Goal: Task Accomplishment & Management: Manage account settings

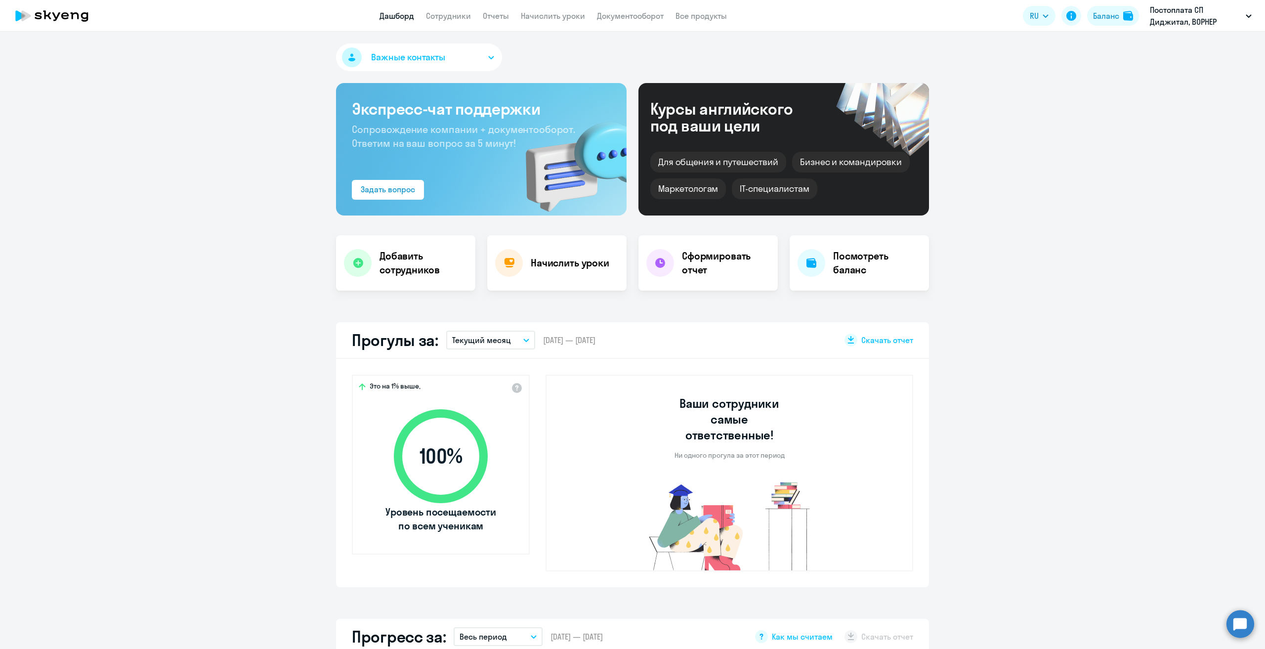
select select "30"
click at [548, 18] on link "Начислить уроки" at bounding box center [553, 16] width 64 height 10
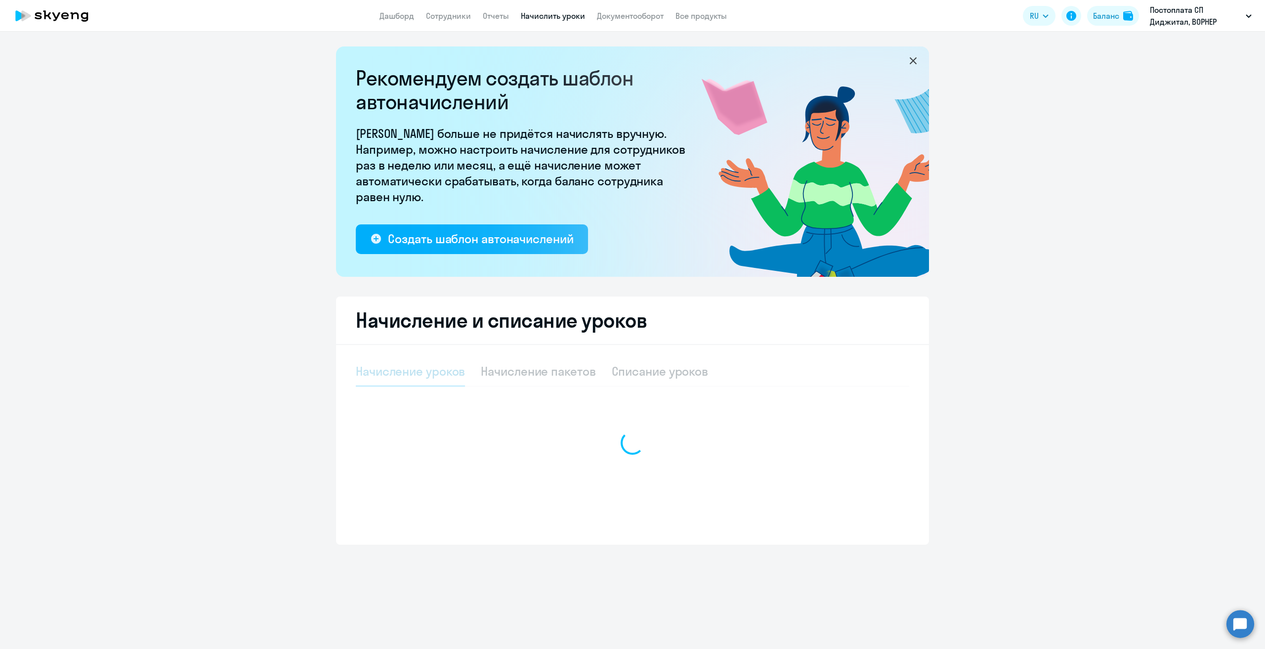
select select "10"
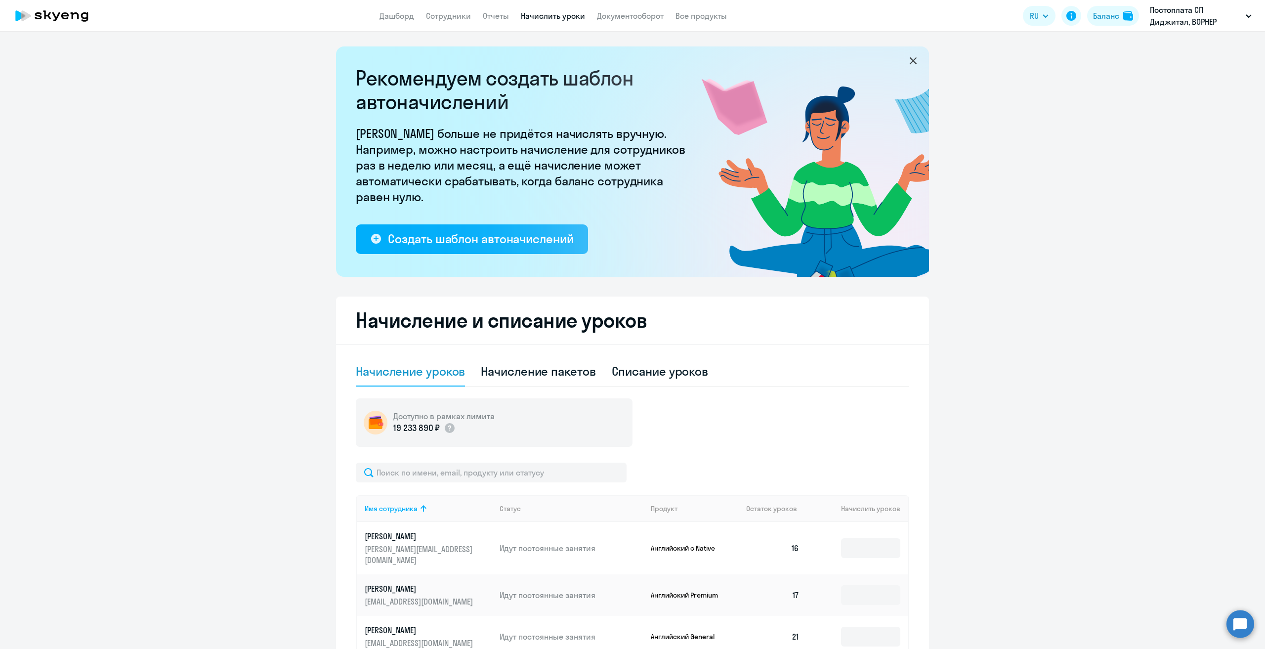
click at [438, 23] on app-header "Дашборд Сотрудники Отчеты Начислить уроки Документооборот Все продукты Дашборд …" at bounding box center [632, 16] width 1265 height 32
click at [441, 16] on link "Сотрудники" at bounding box center [448, 16] width 45 height 10
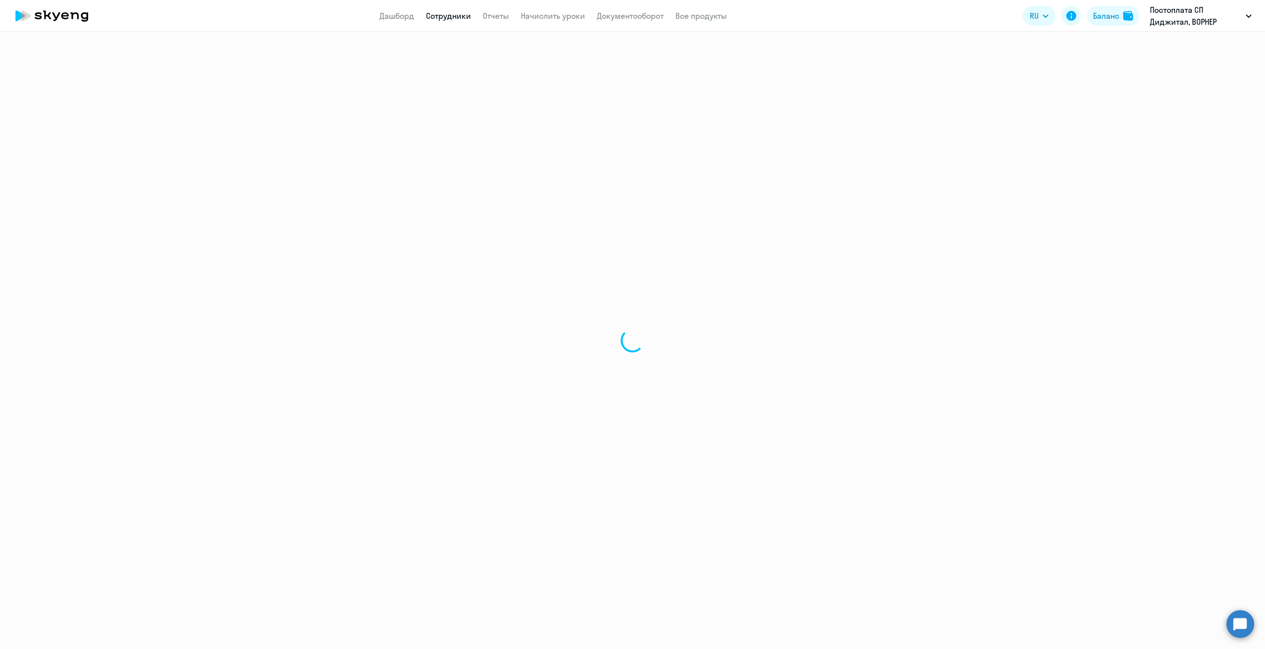
select select "30"
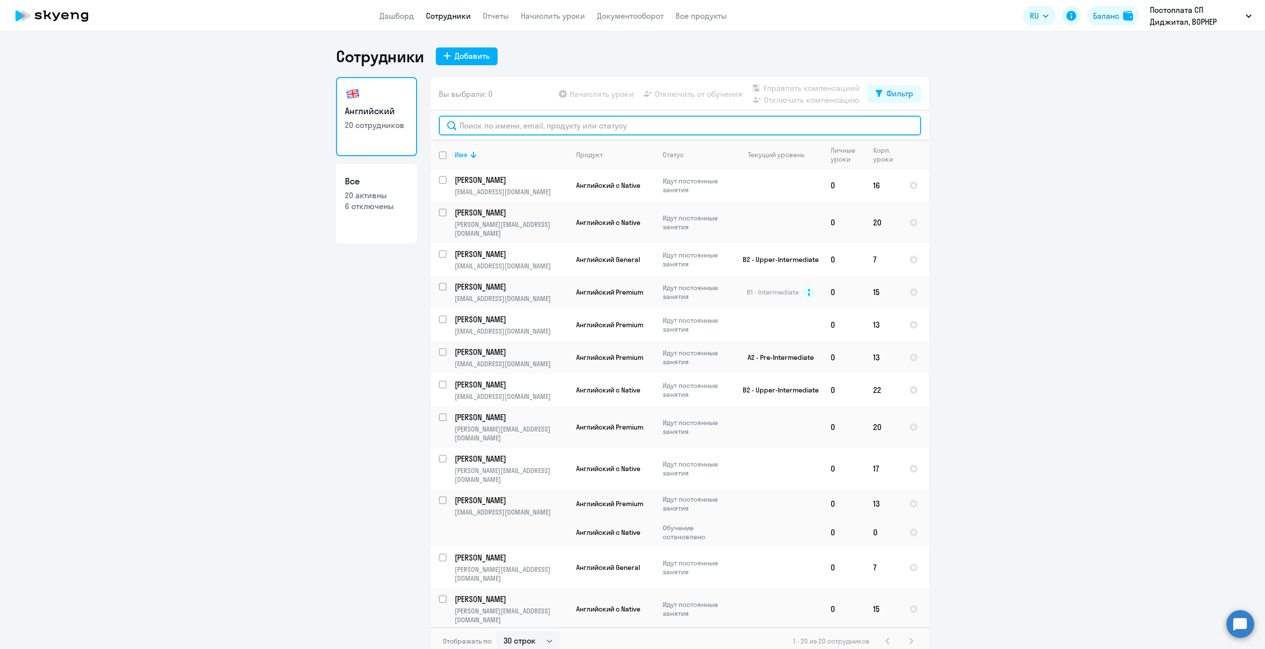
click at [707, 134] on input "text" at bounding box center [680, 126] width 482 height 20
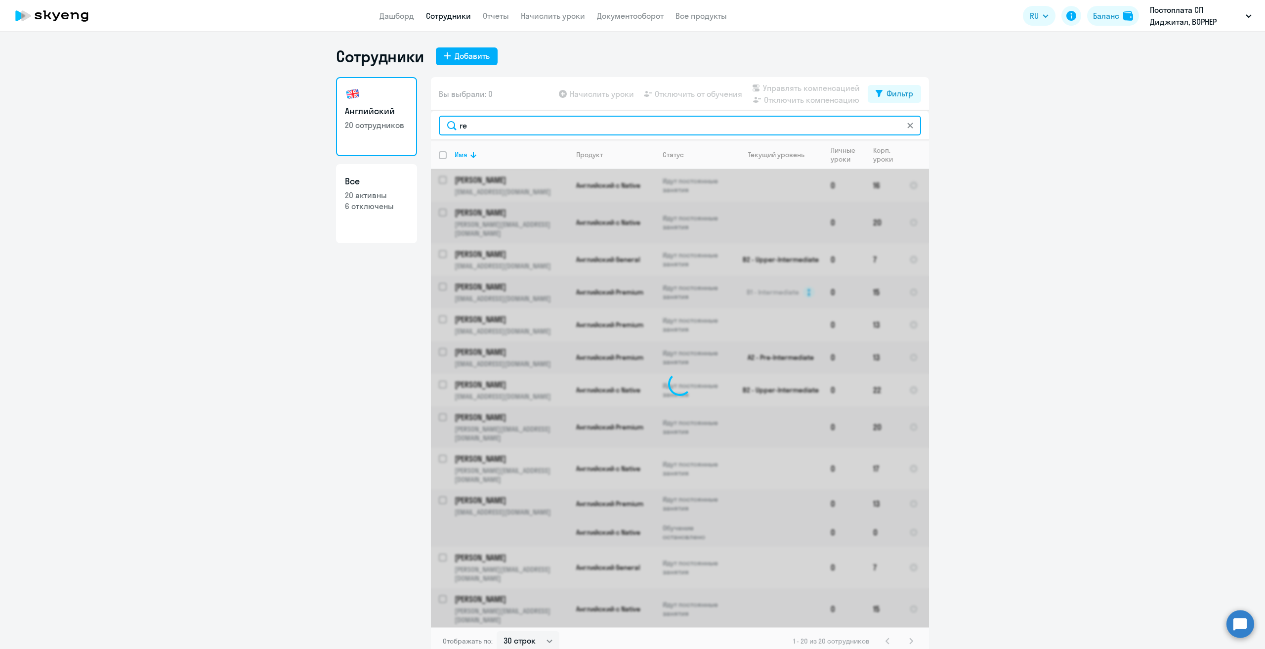
type input "r"
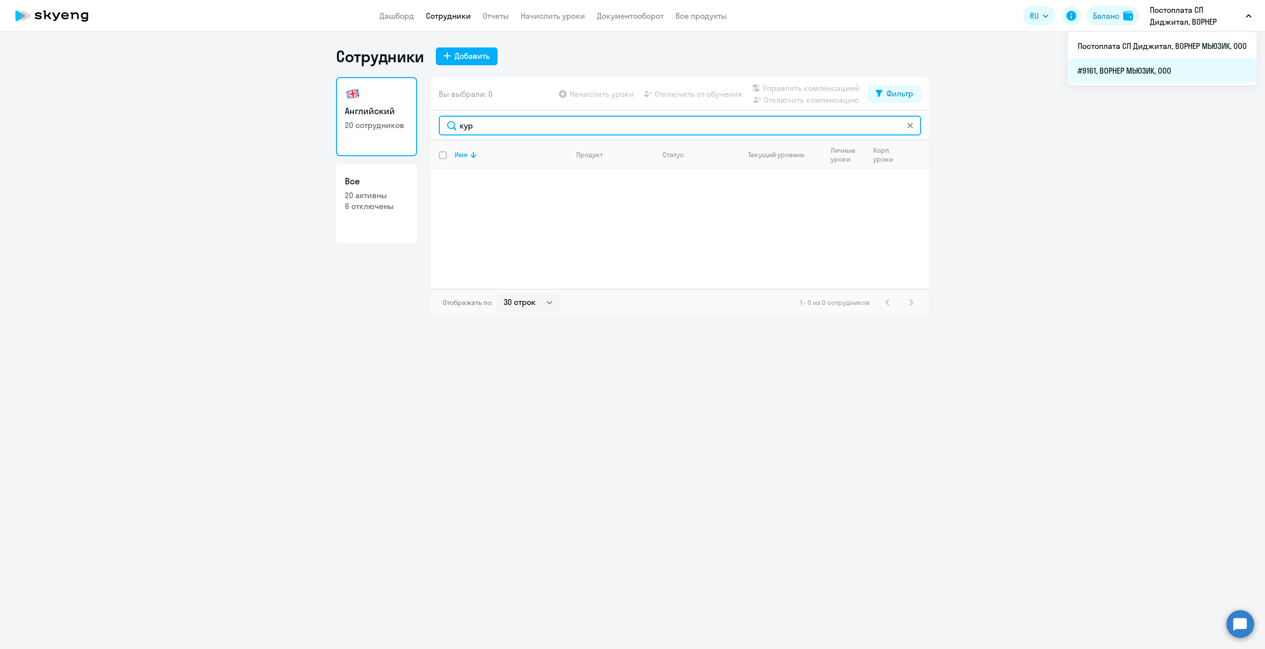
type input "кур"
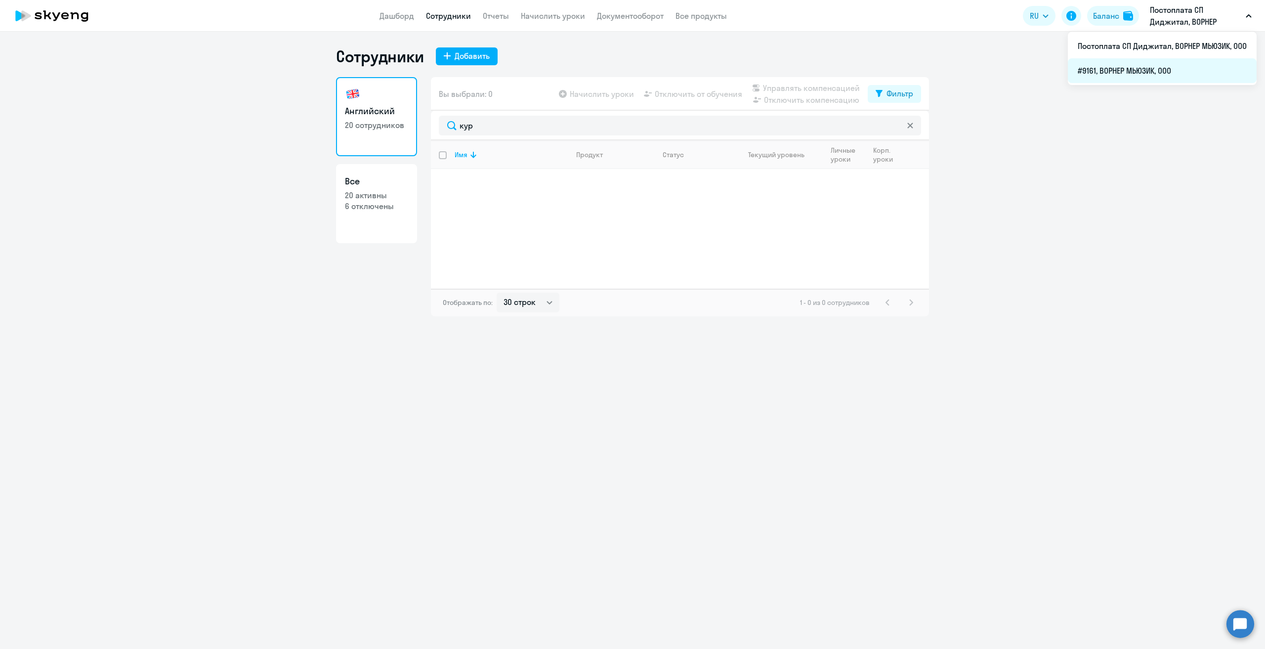
click at [1137, 67] on li "#9161, ВОРНЕР МЬЮЗИК, ООО" at bounding box center [1161, 70] width 189 height 25
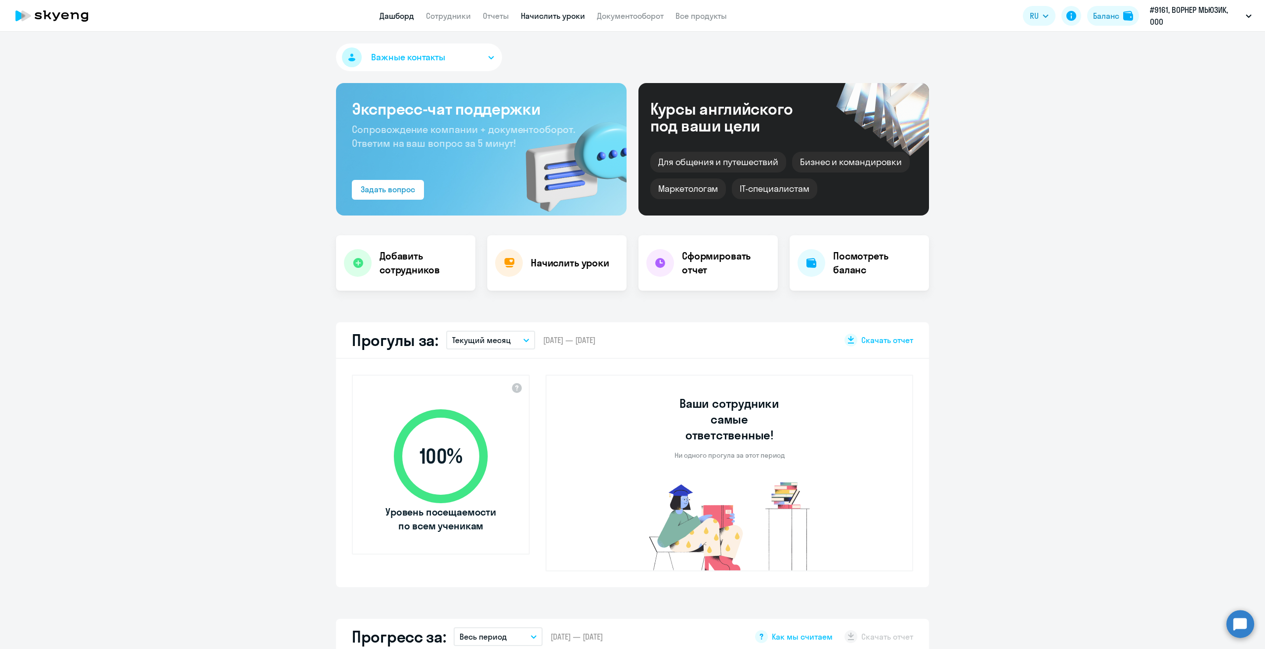
click at [538, 20] on link "Начислить уроки" at bounding box center [553, 16] width 64 height 10
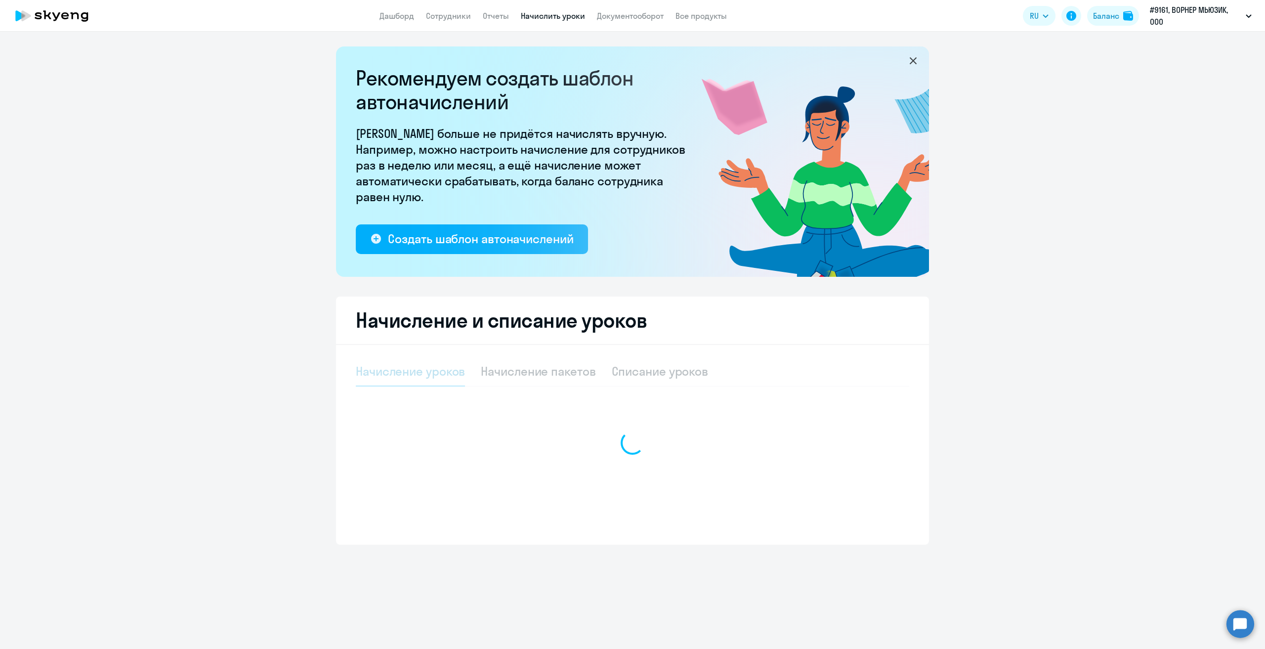
select select "10"
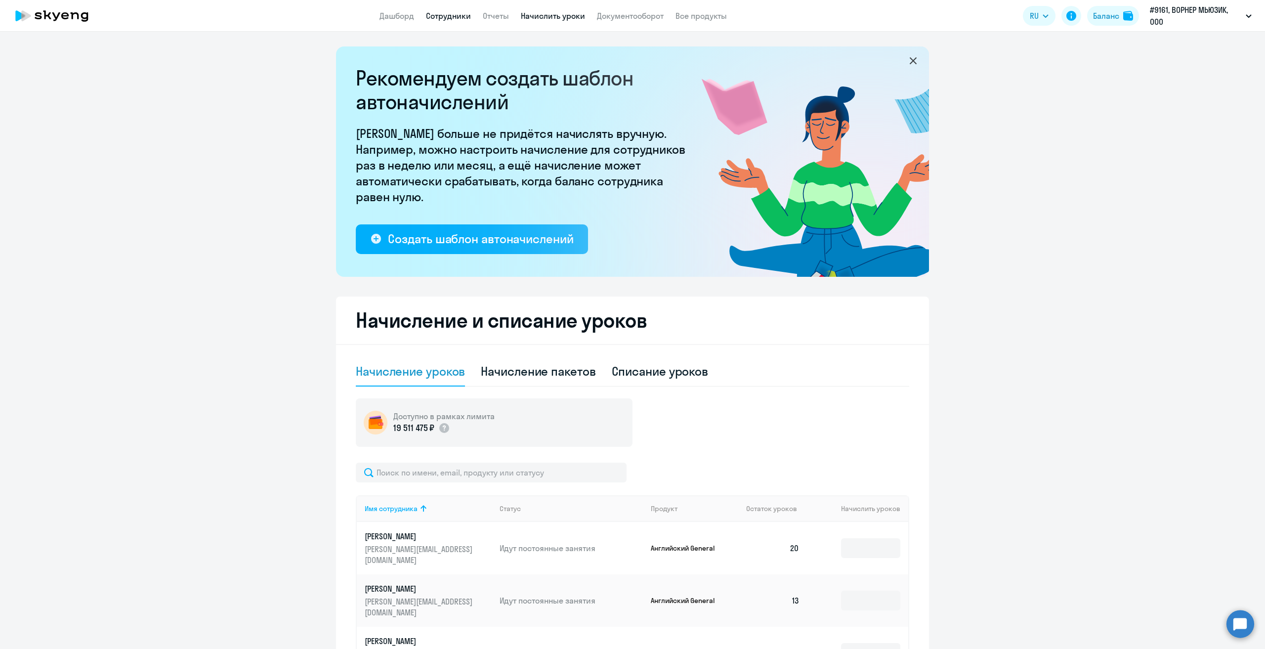
click at [455, 15] on link "Сотрудники" at bounding box center [448, 16] width 45 height 10
select select "30"
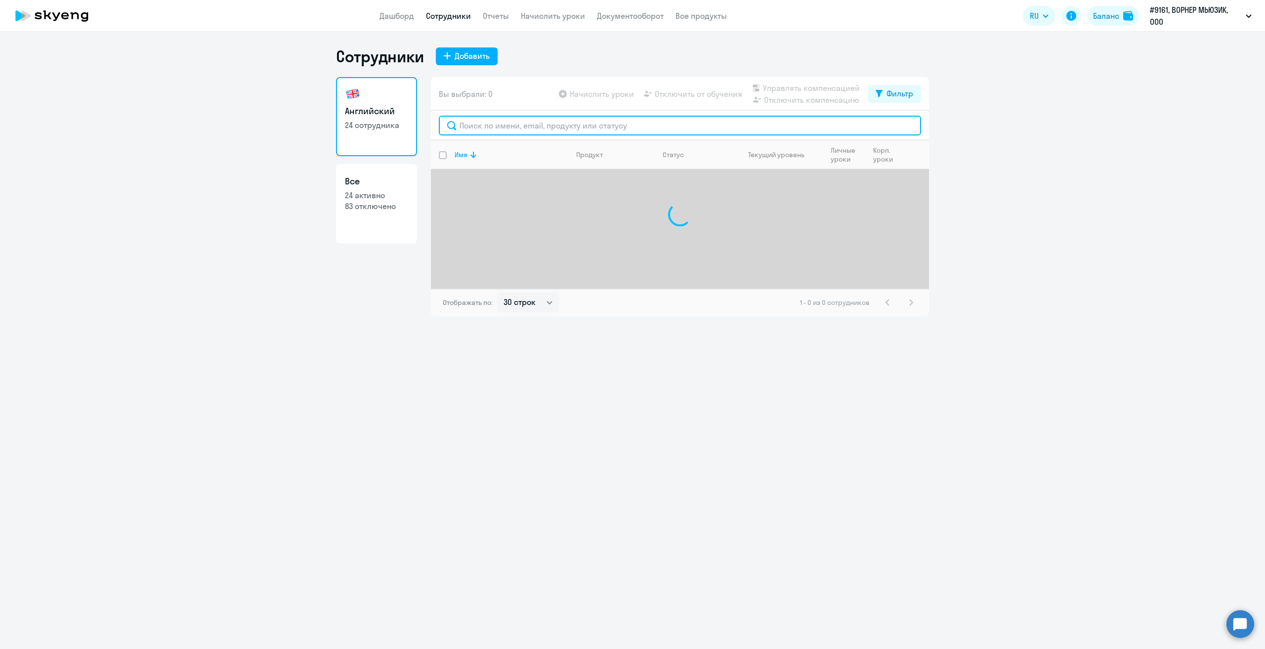
click at [525, 131] on input "text" at bounding box center [680, 126] width 482 height 20
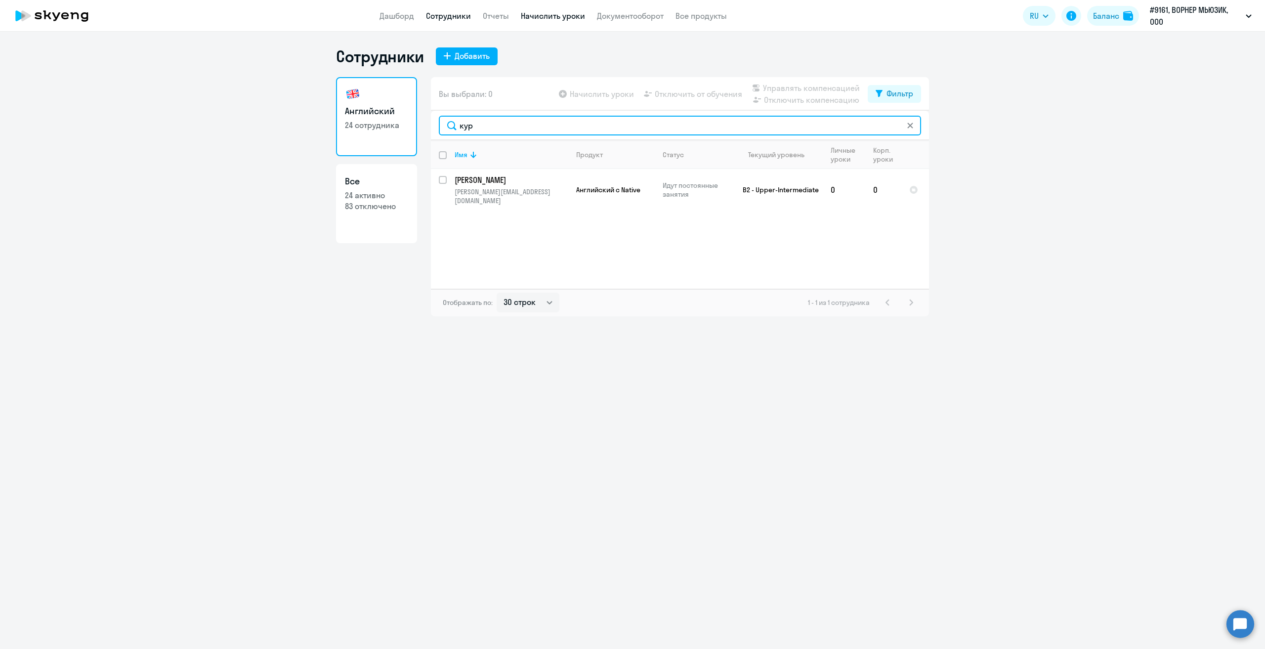
type input "кур"
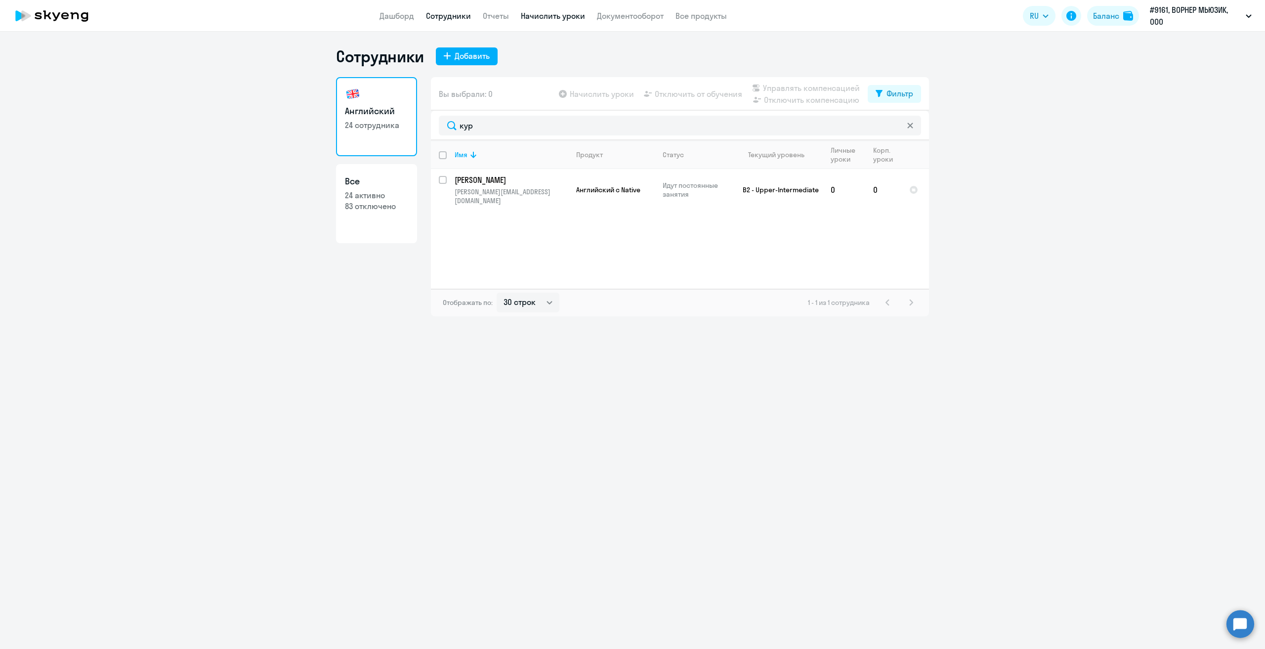
click at [564, 14] on link "Начислить уроки" at bounding box center [553, 16] width 64 height 10
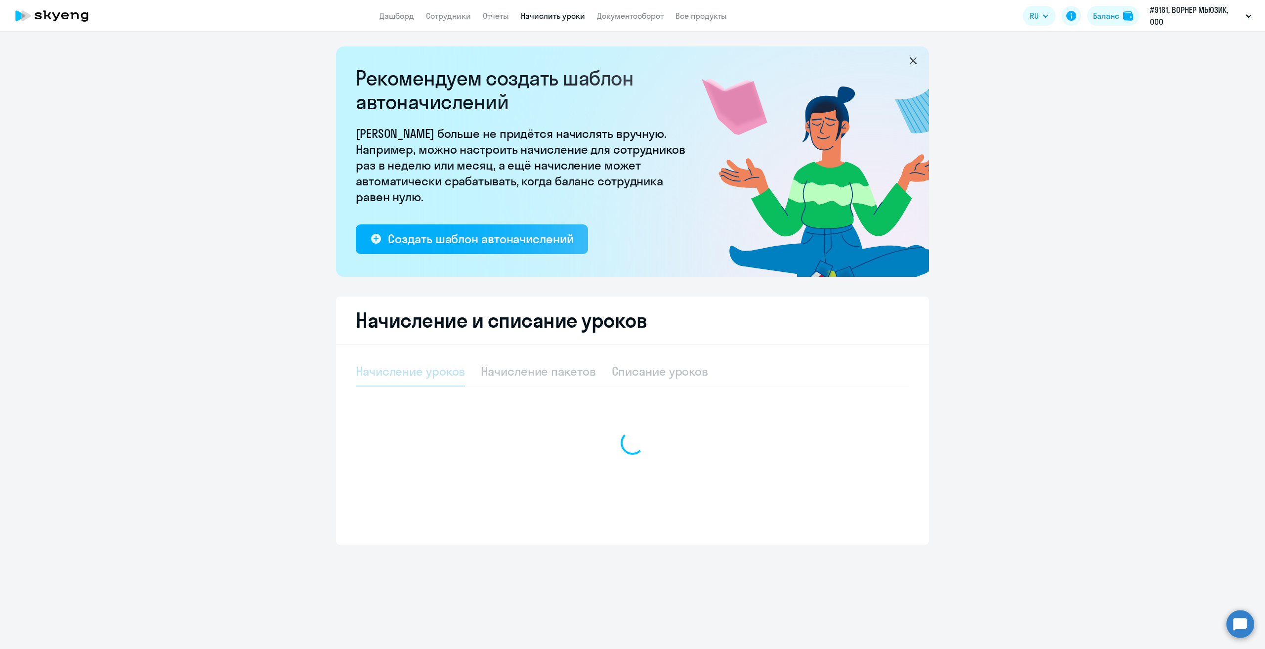
select select "10"
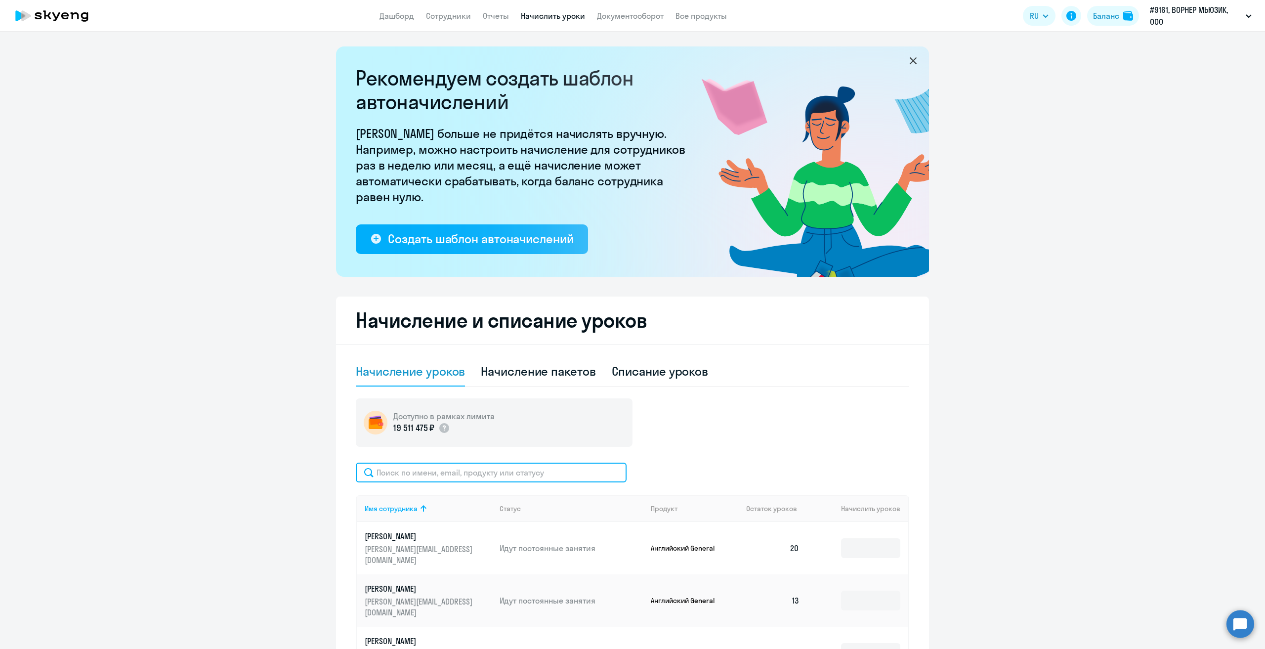
click at [489, 469] on input "text" at bounding box center [491, 472] width 271 height 20
type input "кур"
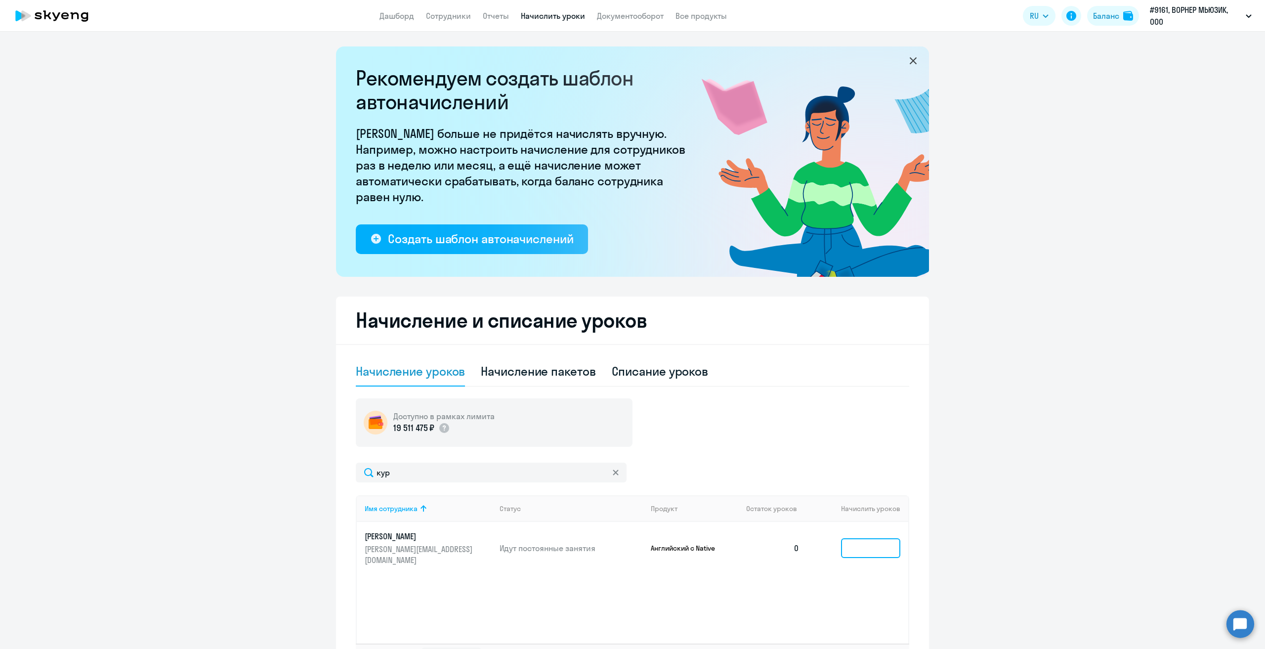
click at [849, 538] on input at bounding box center [870, 548] width 59 height 20
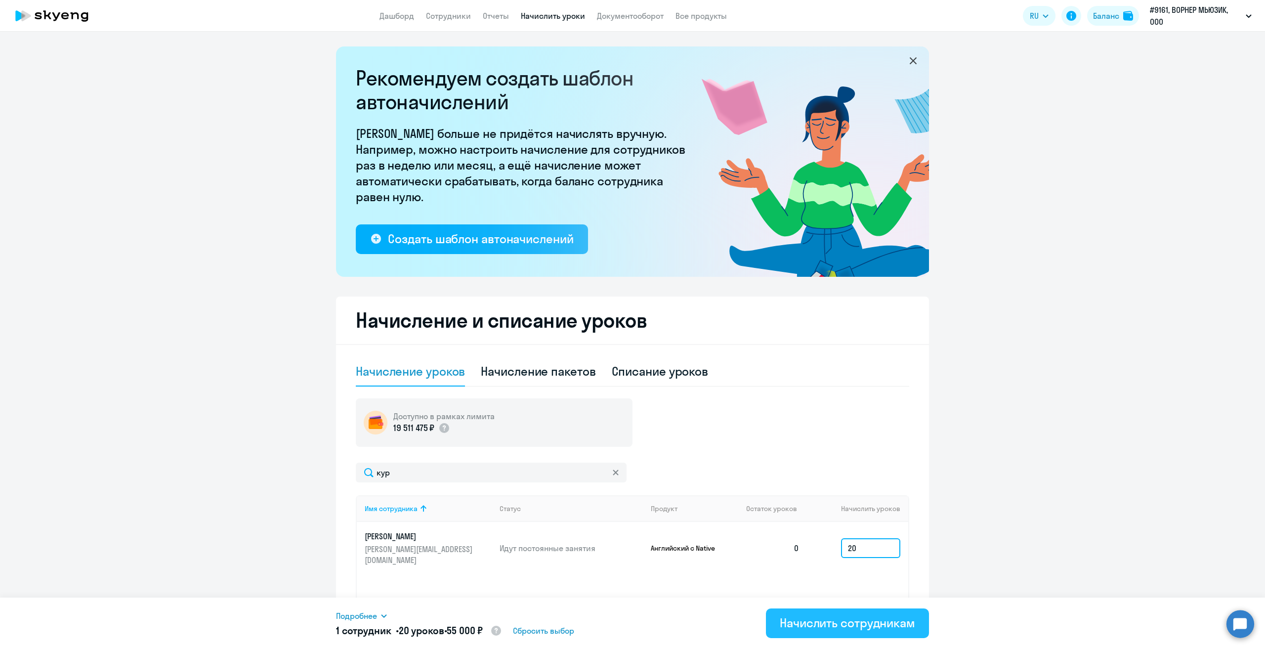
type input "20"
click at [850, 622] on div "Начислить сотрудникам" at bounding box center [846, 622] width 135 height 16
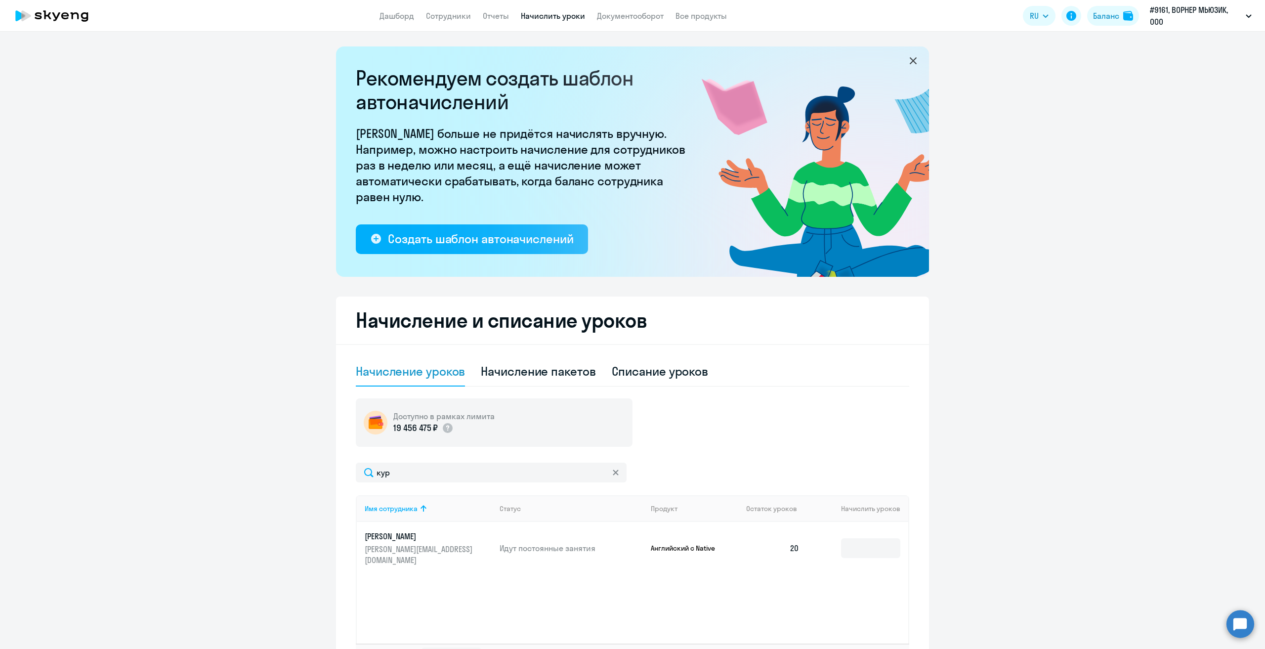
click at [443, 22] on app-header "Дашборд Сотрудники Отчеты Начислить уроки Документооборот Все продукты Дашборд …" at bounding box center [632, 16] width 1265 height 32
click at [436, 12] on link "Сотрудники" at bounding box center [448, 16] width 45 height 10
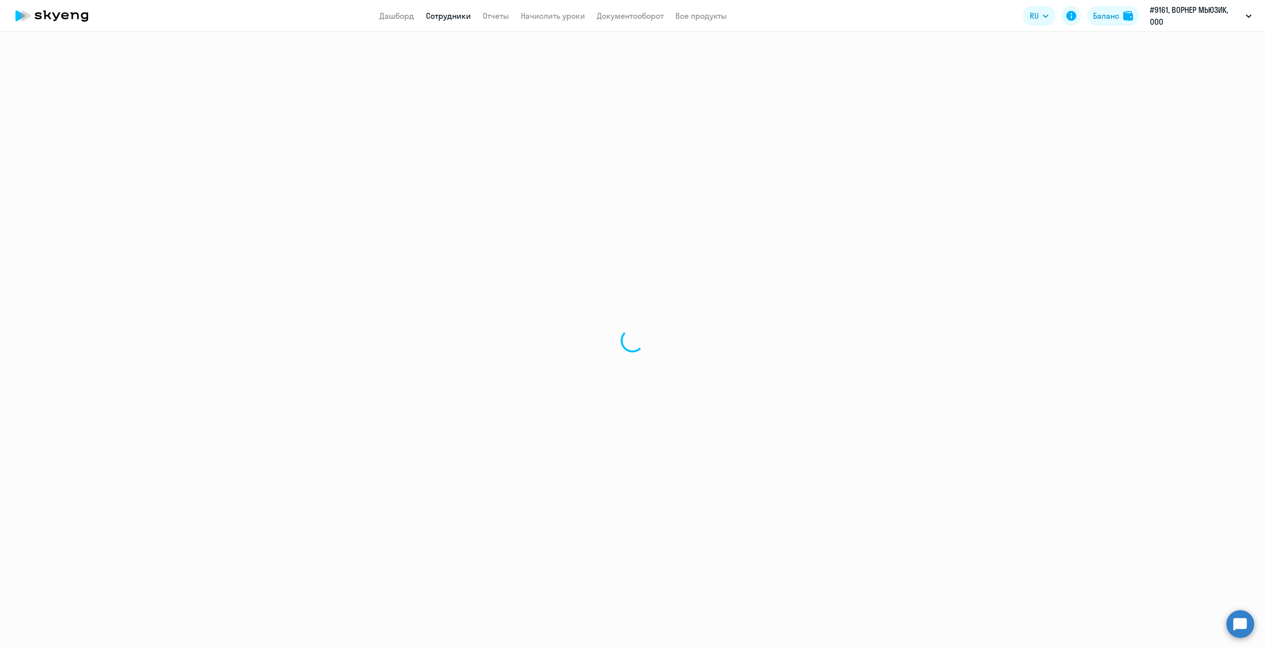
select select "30"
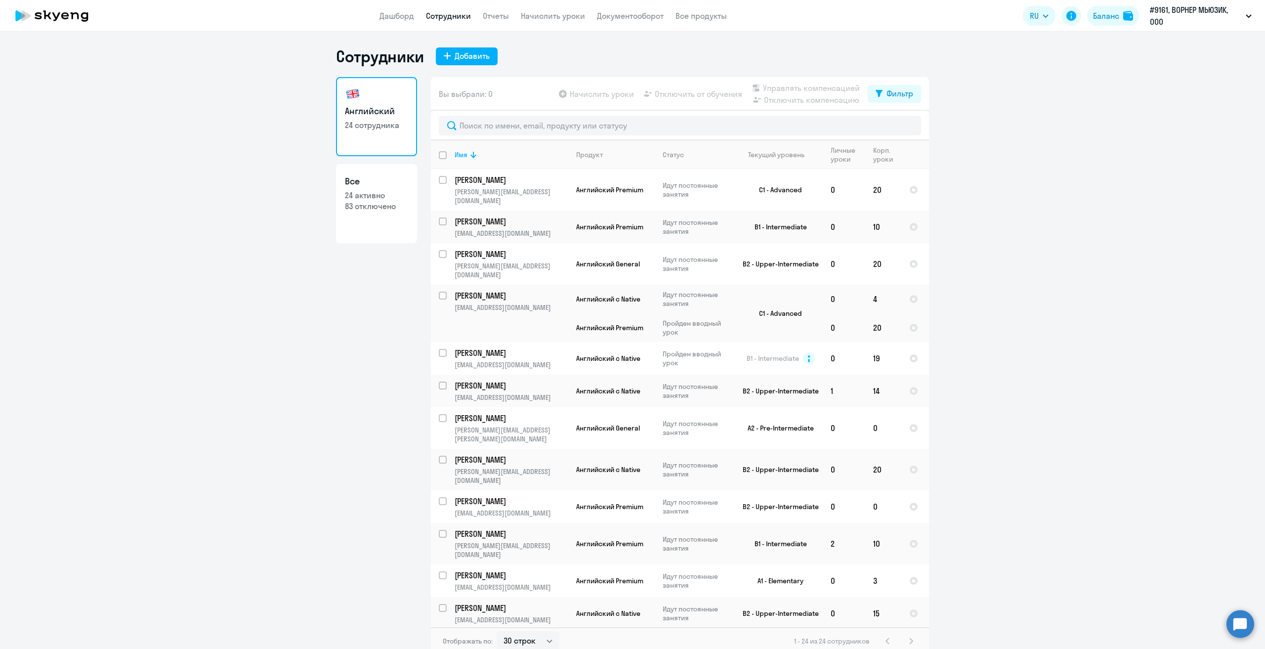
click at [54, 17] on icon at bounding box center [51, 15] width 87 height 25
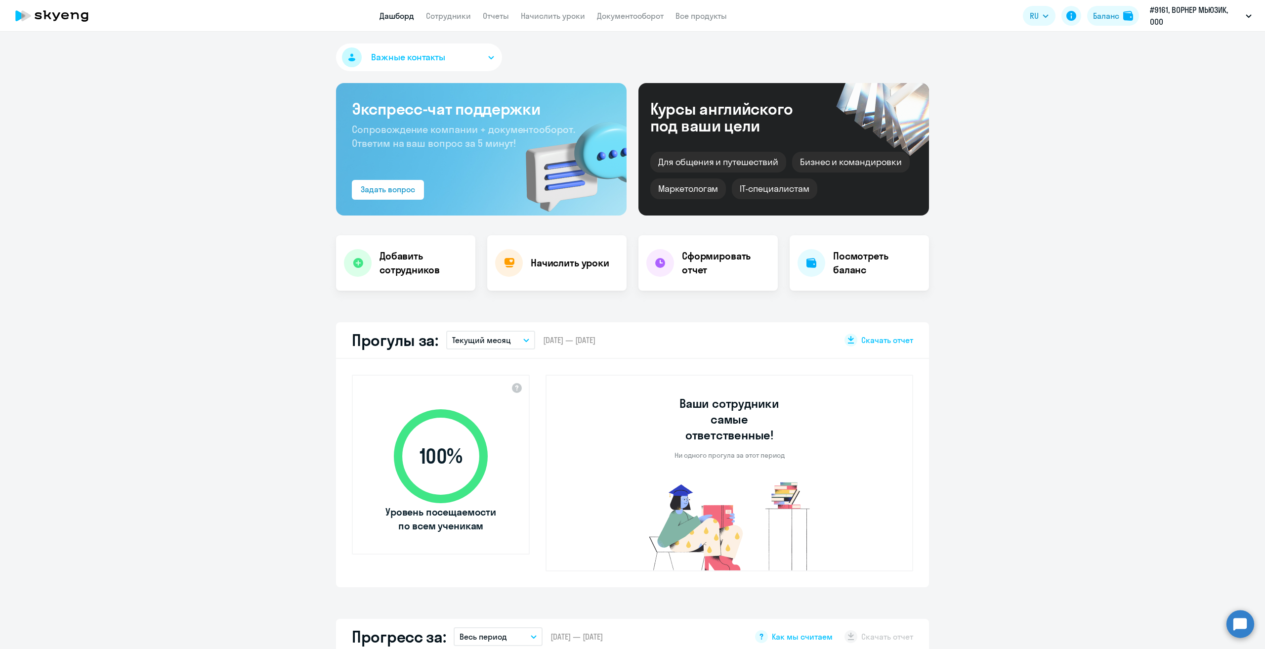
scroll to position [247, 0]
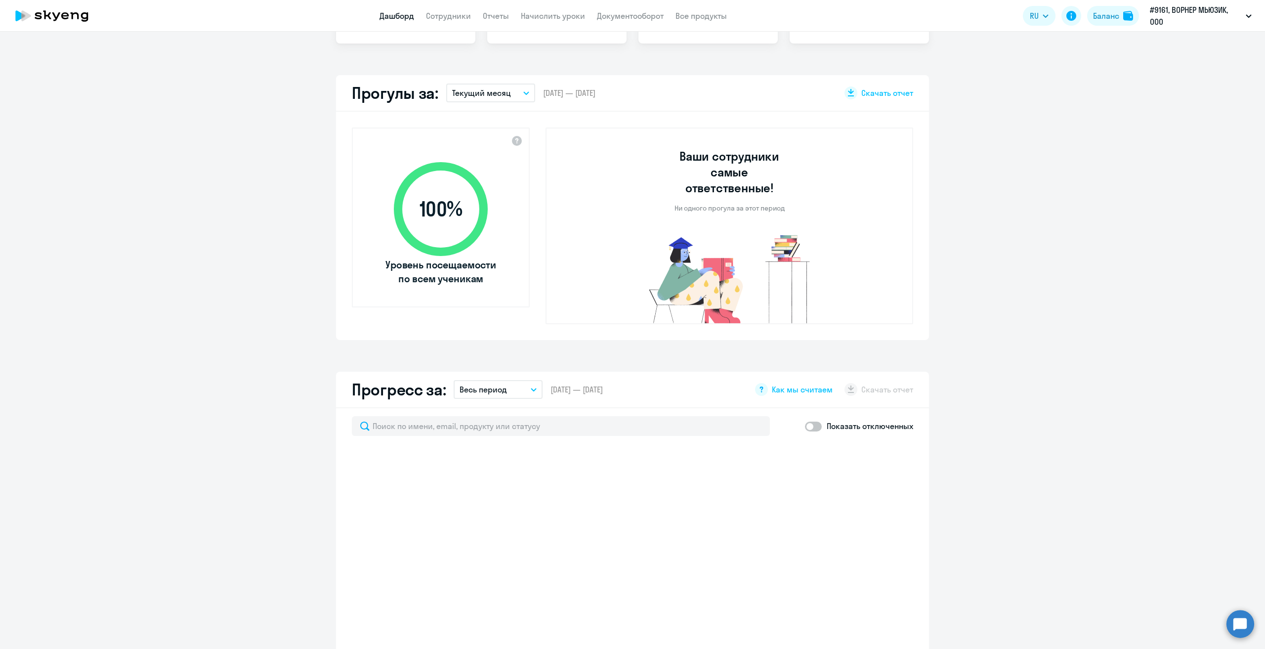
click at [488, 88] on p "Текущий месяц" at bounding box center [481, 93] width 59 height 12
click at [479, 142] on li "Прошлый месяц" at bounding box center [490, 145] width 88 height 25
select select "30"
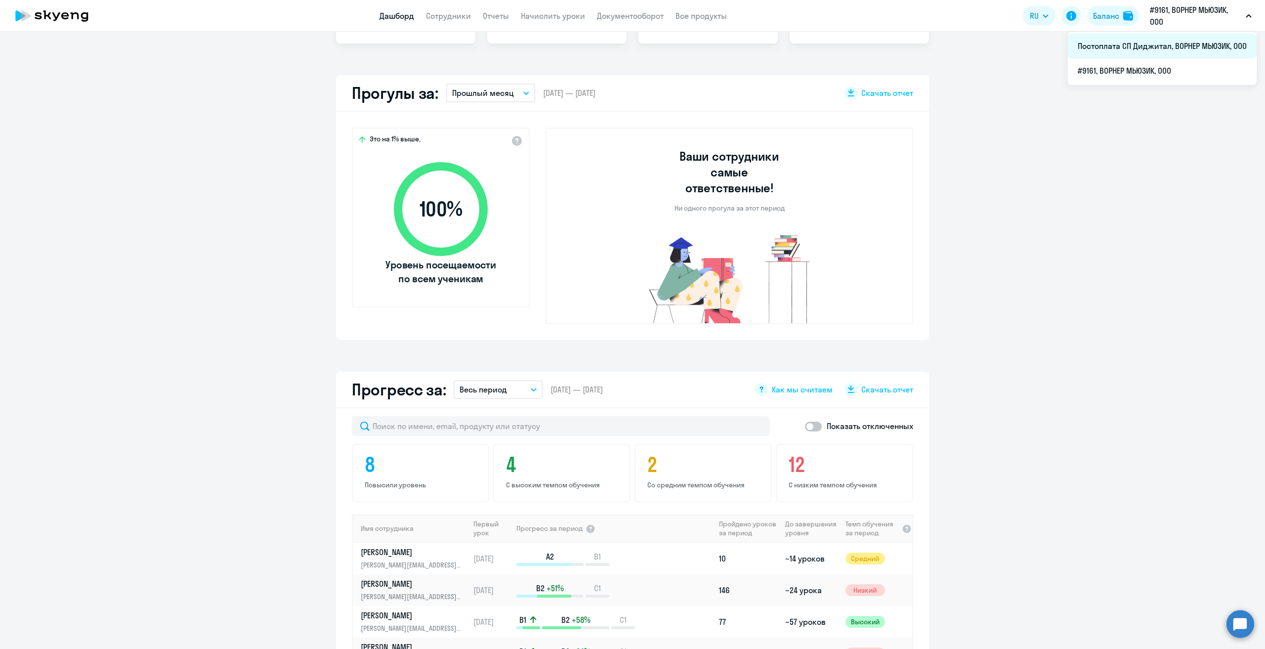
click at [1119, 50] on li "Постоплата СП Диджитал, ВОРНЕР МЬЮЗИК, ООО" at bounding box center [1161, 46] width 189 height 25
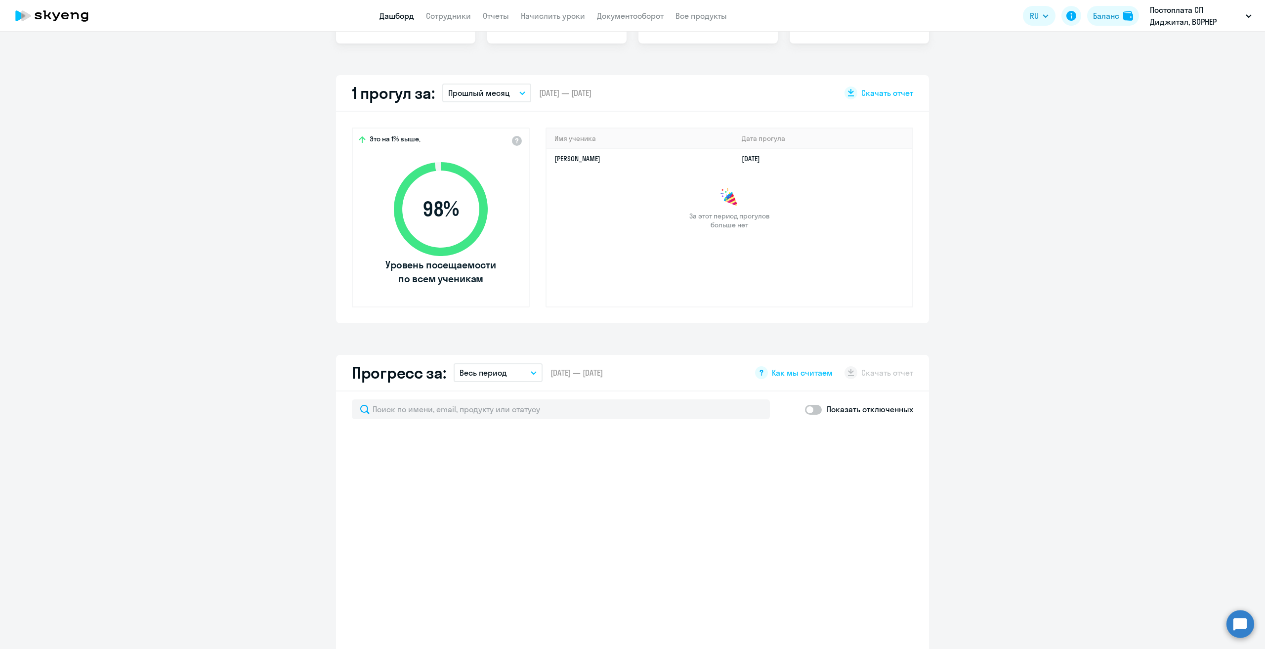
click at [480, 93] on p "Прошлый месяц" at bounding box center [479, 93] width 62 height 12
select select "30"
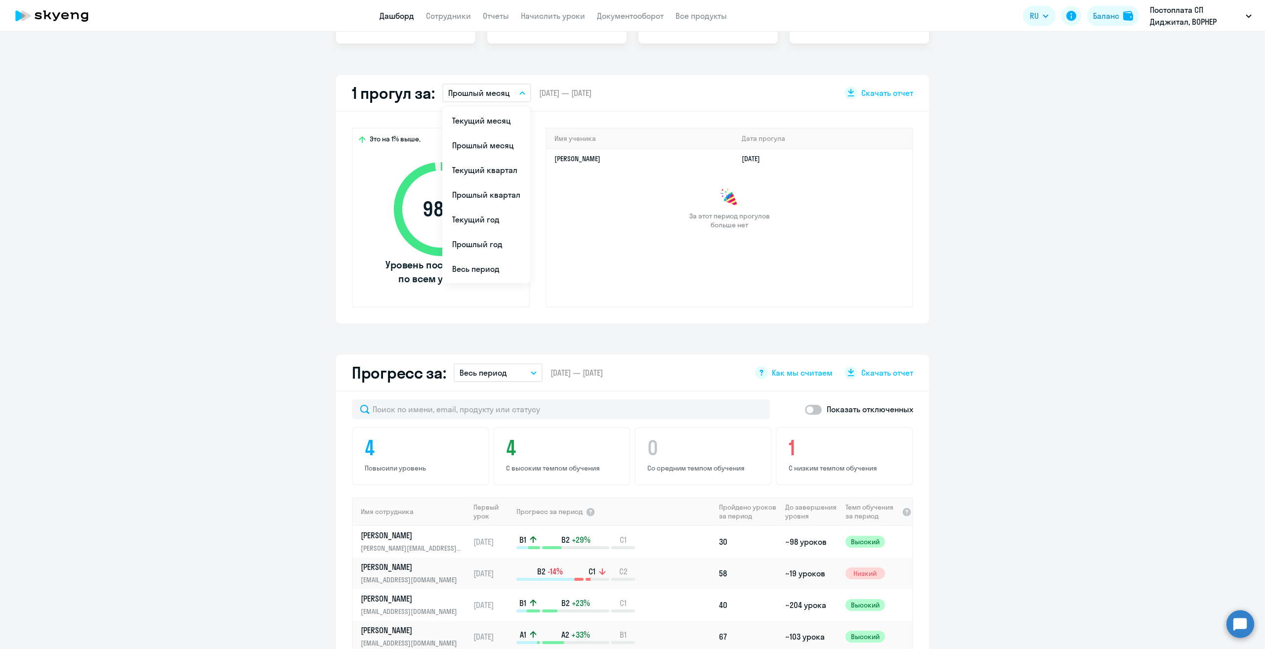
click at [980, 212] on app-truancy-attendance-dashboard "1 прогул за: Прошлый месяц Текущий месяц Прошлый месяц Текущий квартал [GEOGRAP…" at bounding box center [632, 199] width 1265 height 248
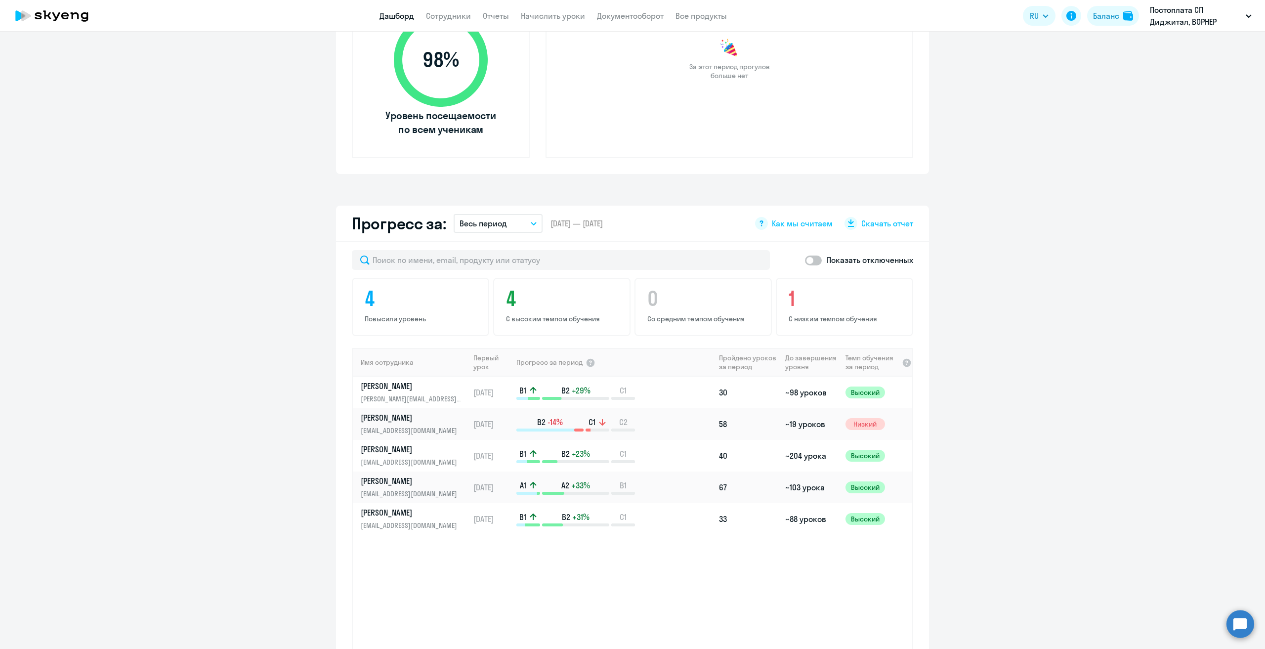
scroll to position [395, 0]
click at [1108, 78] on li "#9161, ВОРНЕР МЬЮЗИК, ООО" at bounding box center [1161, 70] width 189 height 25
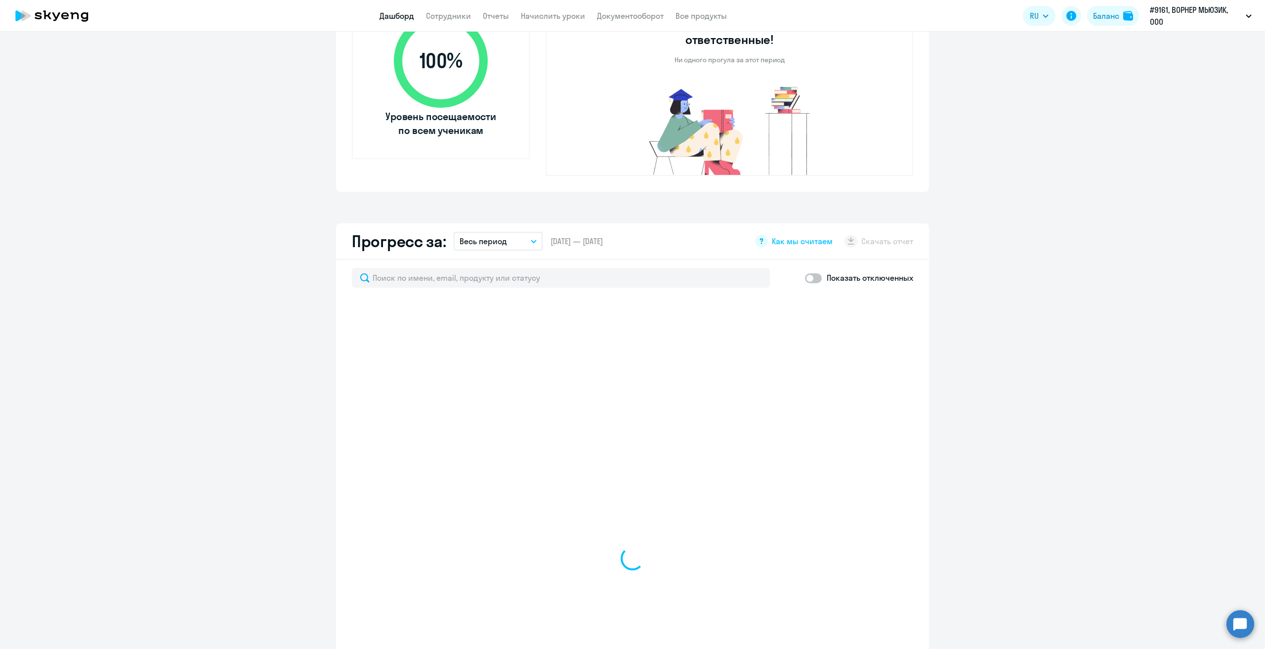
select select "30"
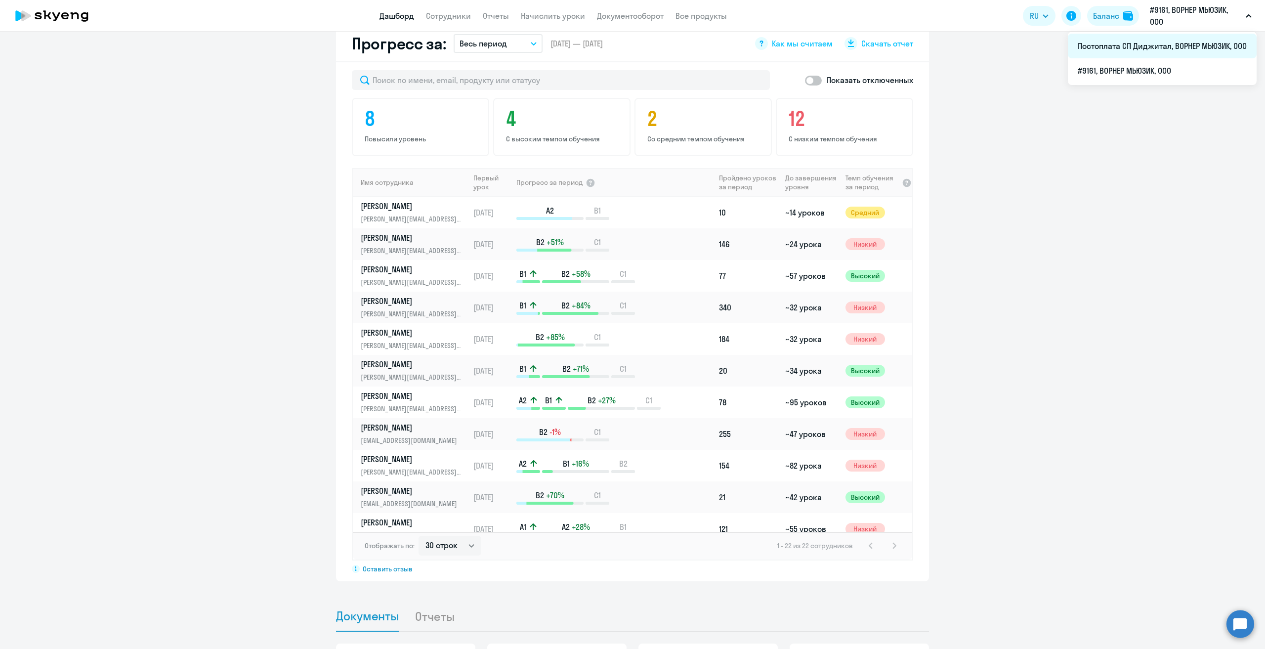
click at [1113, 45] on li "Постоплата СП Диджитал, ВОРНЕР МЬЮЗИК, ООО" at bounding box center [1161, 46] width 189 height 25
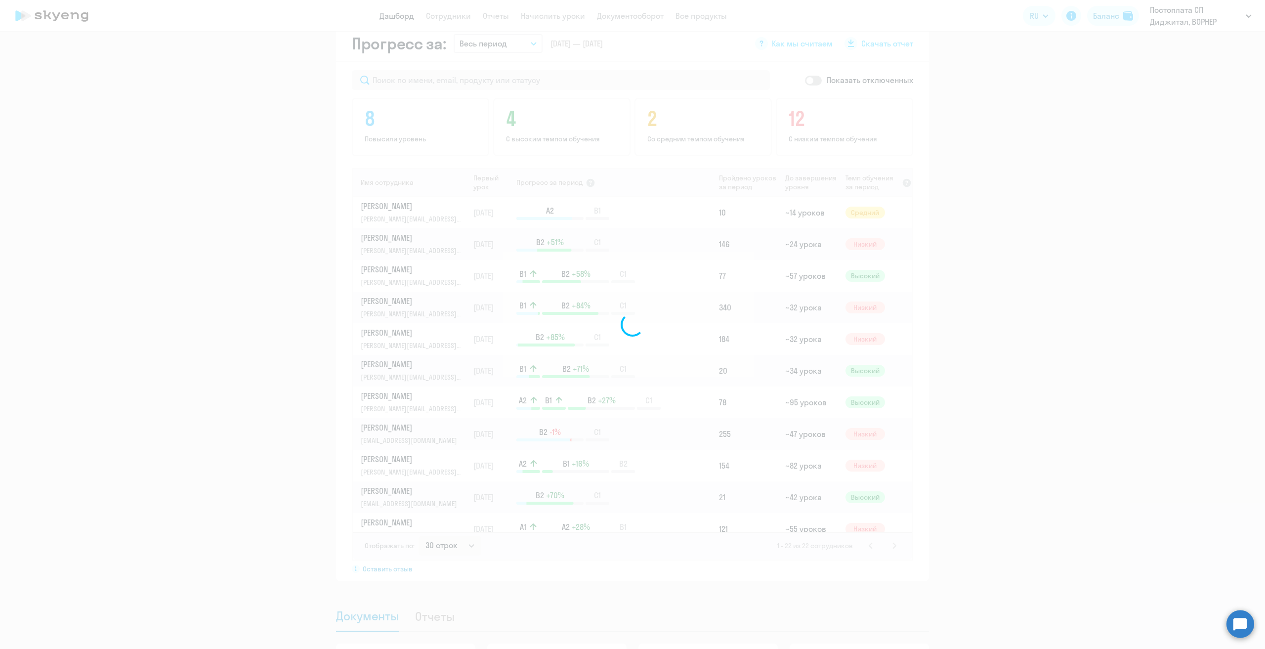
scroll to position [592, 0]
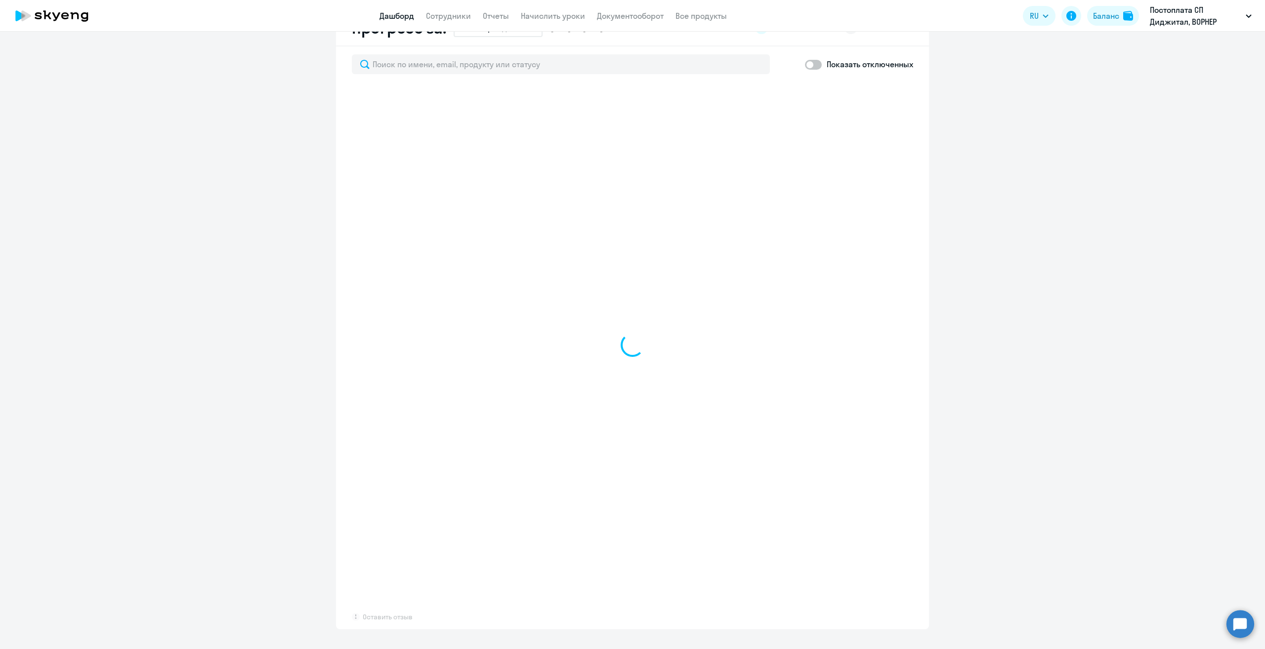
select select "30"
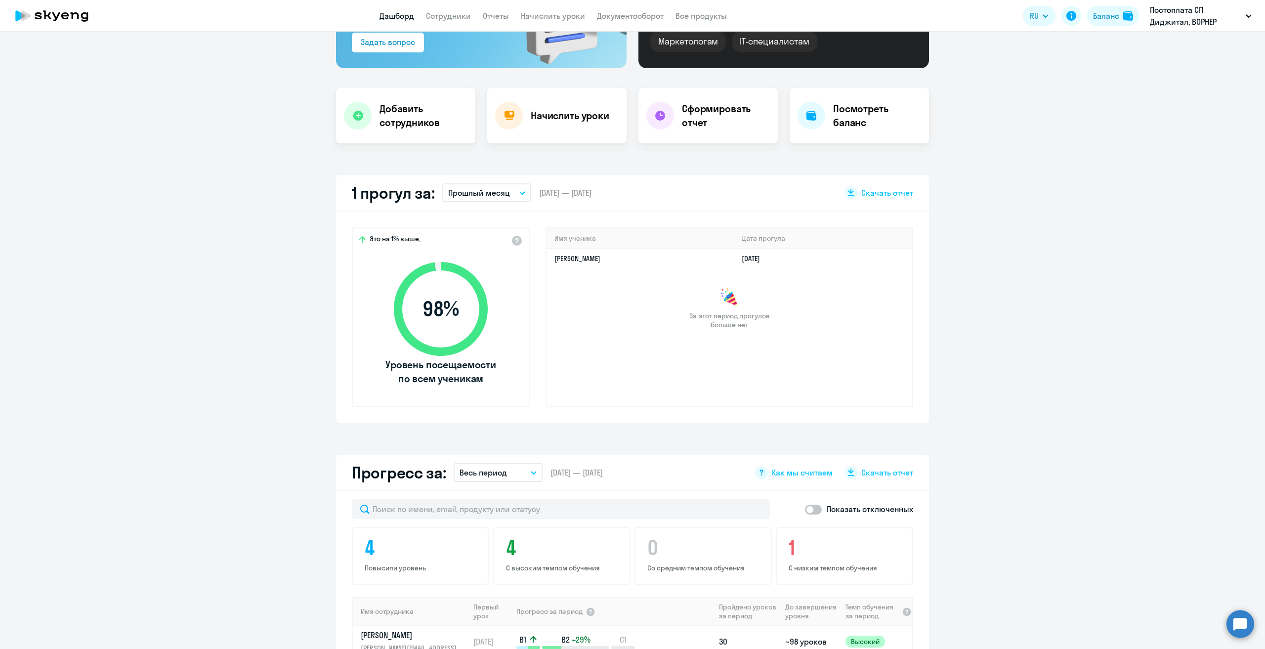
scroll to position [0, 0]
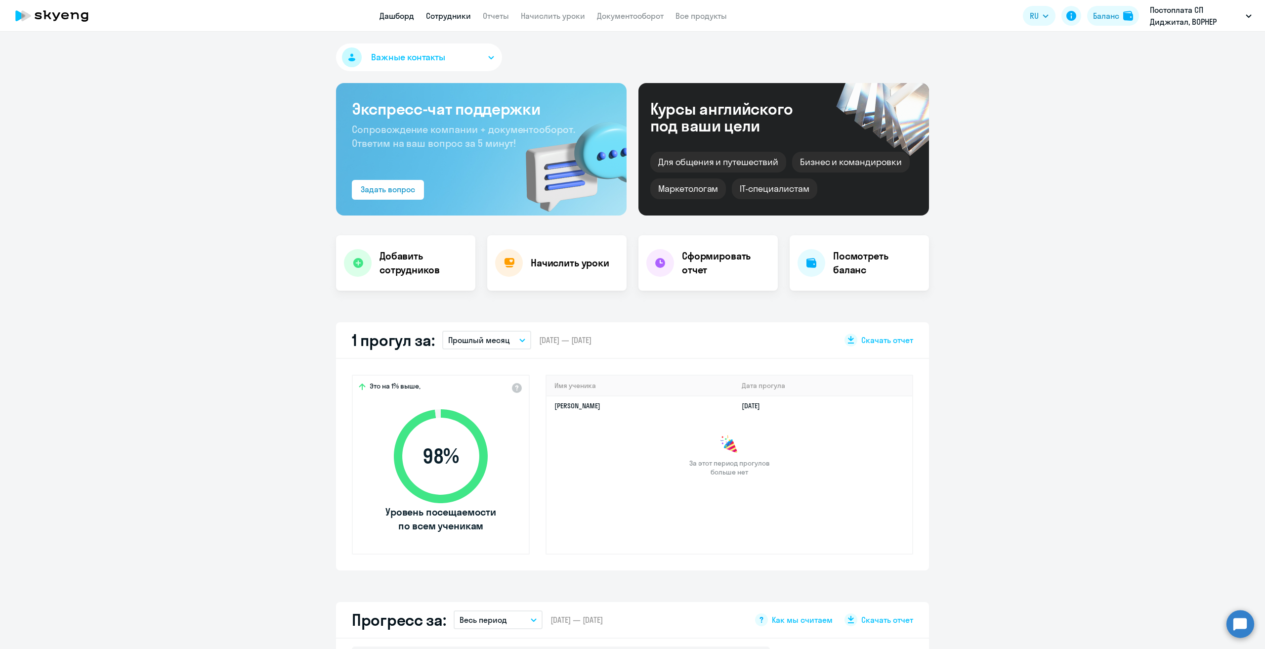
click at [447, 15] on link "Сотрудники" at bounding box center [448, 16] width 45 height 10
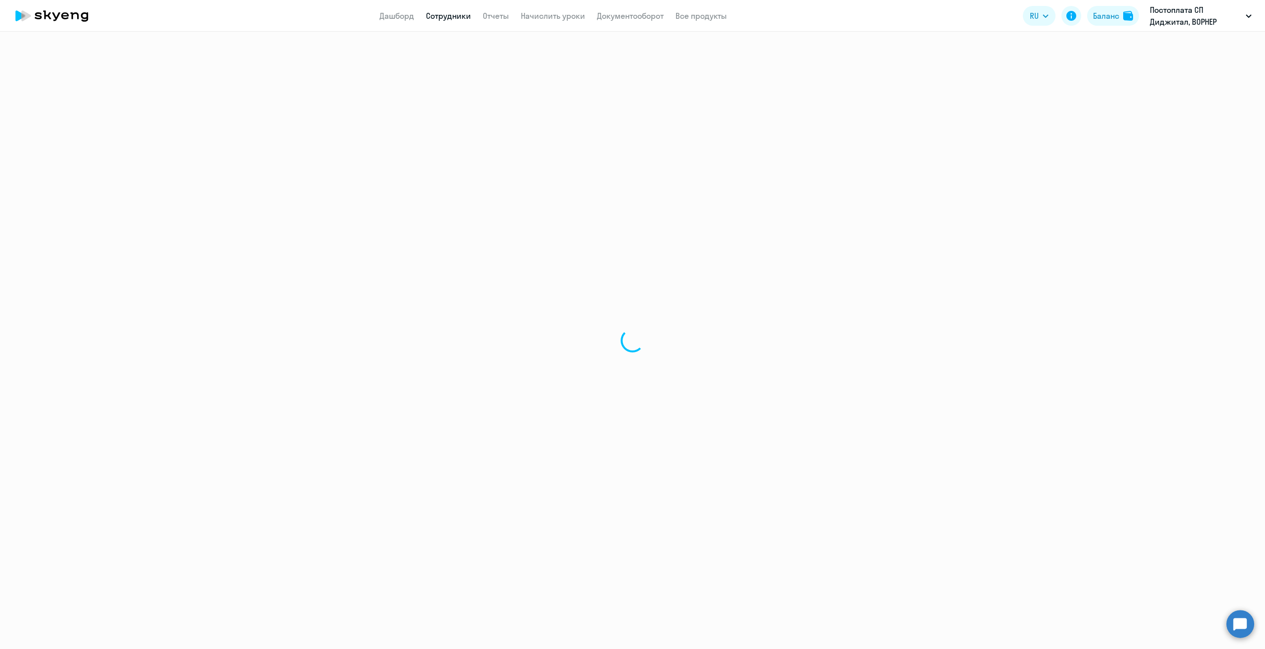
select select "30"
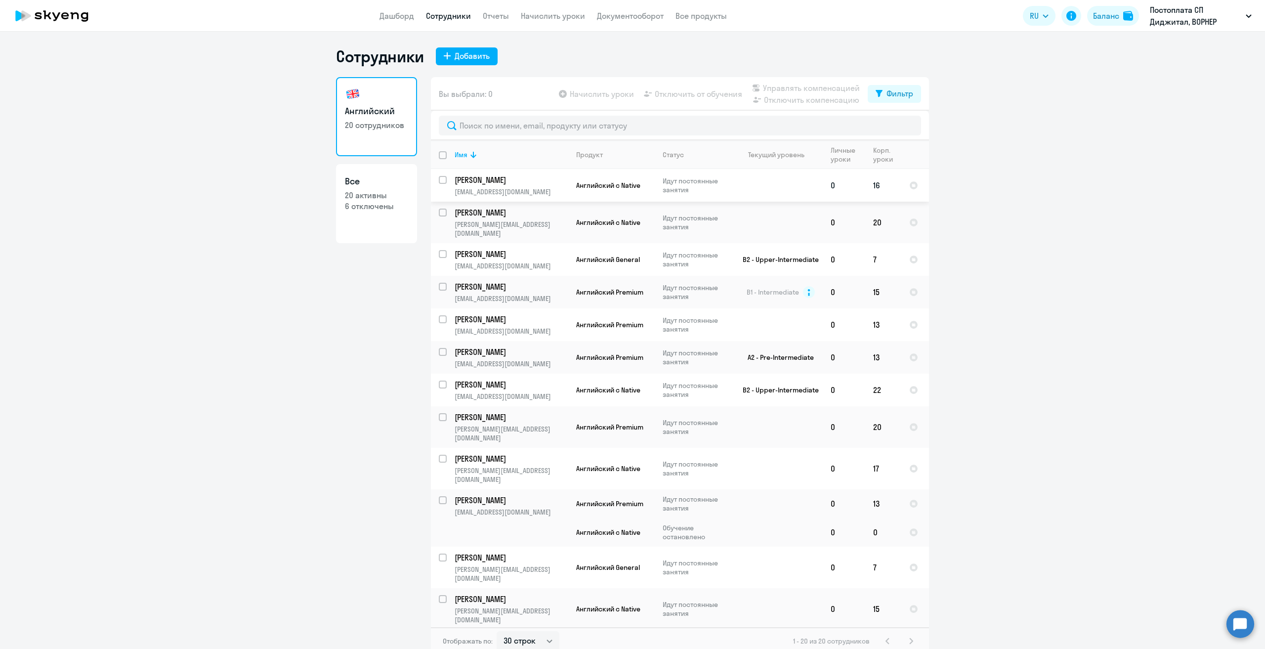
click at [496, 181] on p "[PERSON_NAME]" at bounding box center [510, 179] width 112 height 11
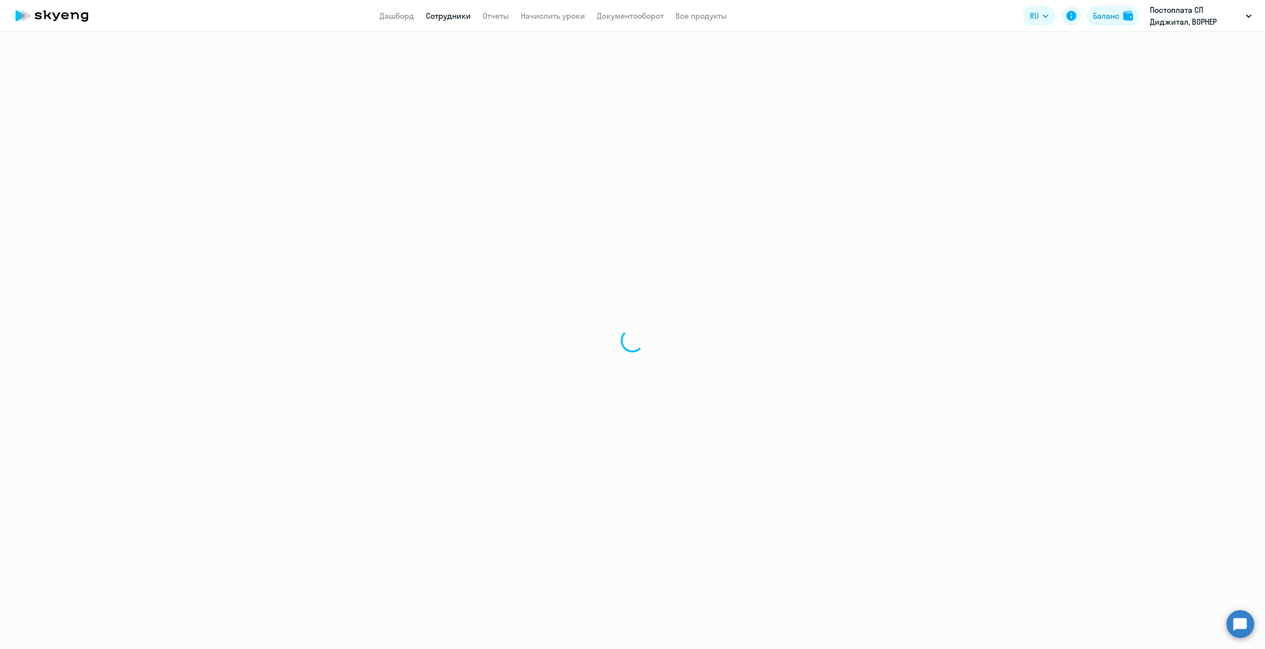
select select "english"
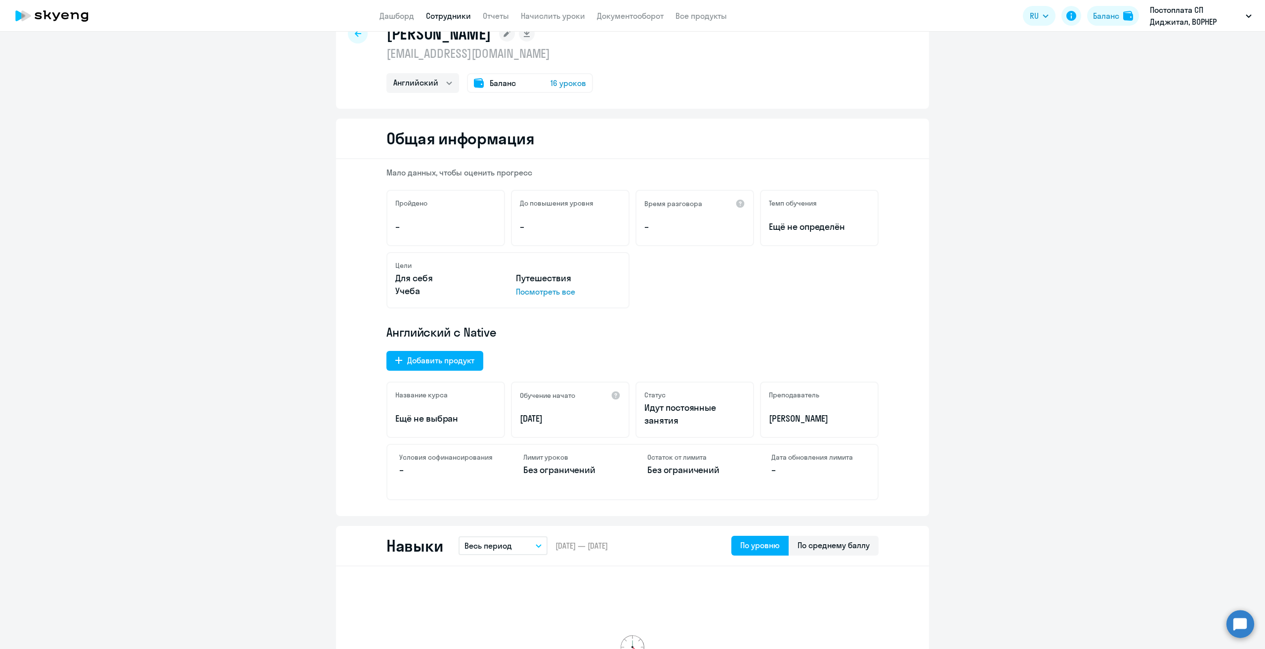
scroll to position [49, 0]
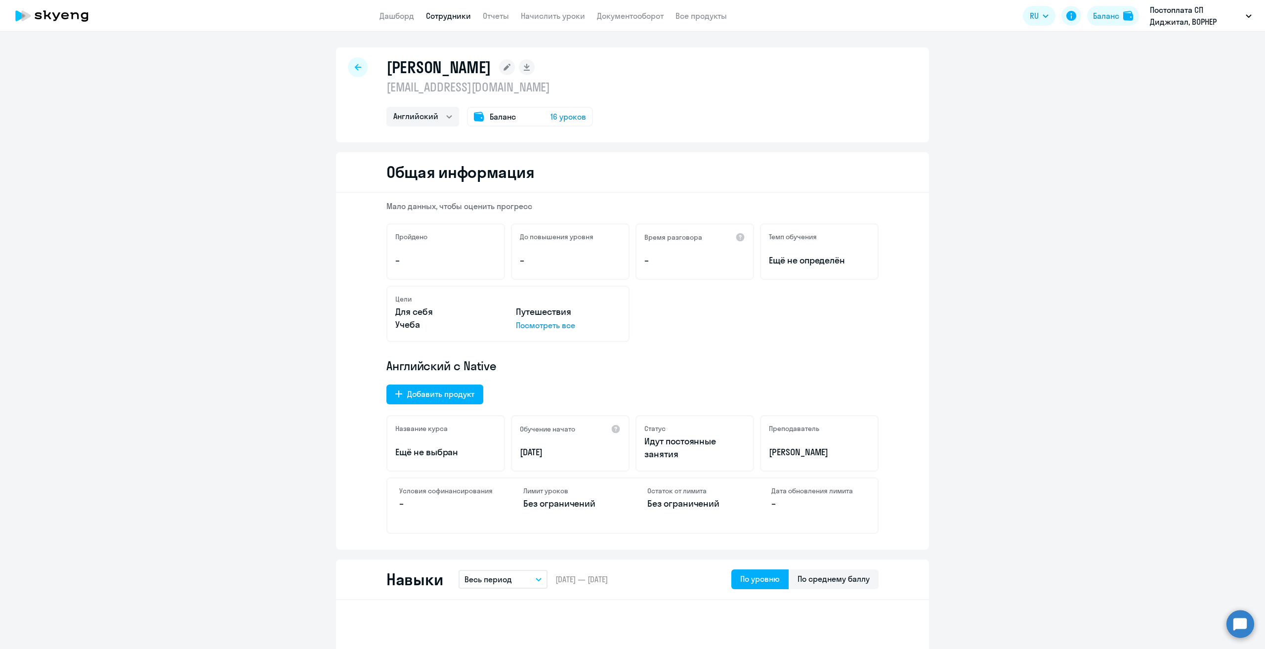
select select "30"
